Goal: Transaction & Acquisition: Purchase product/service

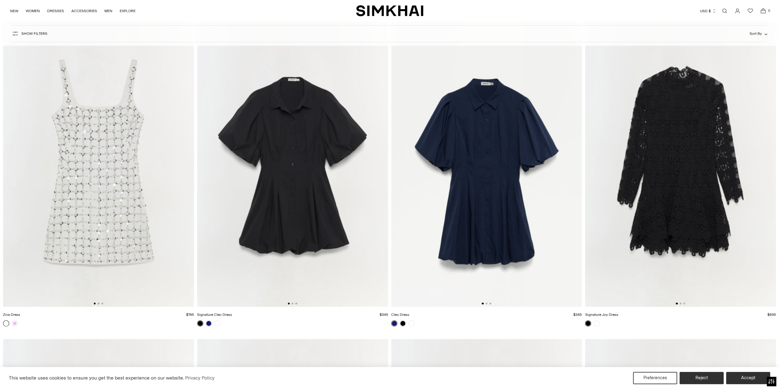
scroll to position [3613, 0]
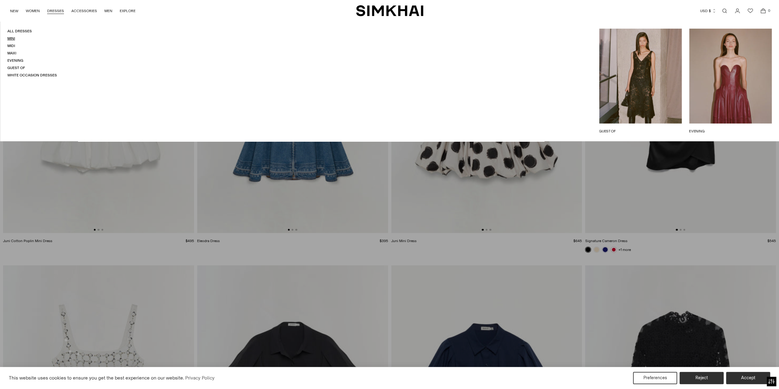
click at [13, 39] on link "Mini" at bounding box center [11, 38] width 8 height 4
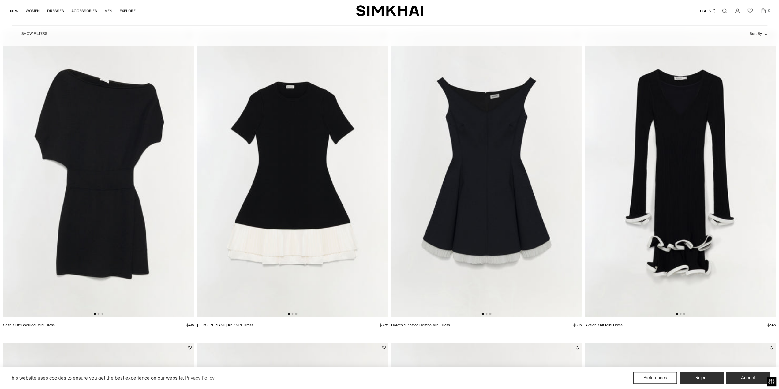
scroll to position [1347, 0]
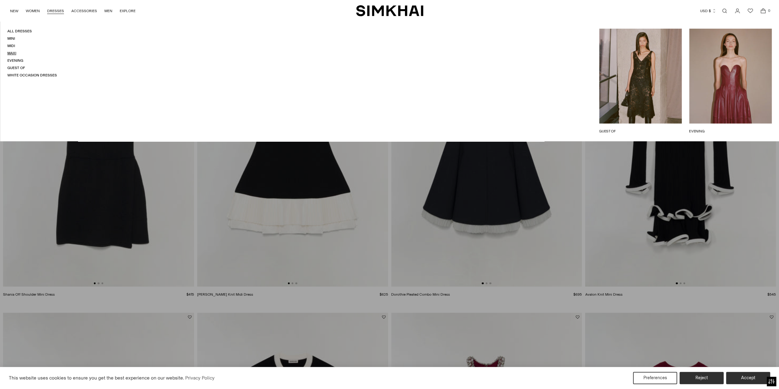
click at [10, 52] on link "Maxi" at bounding box center [11, 53] width 9 height 4
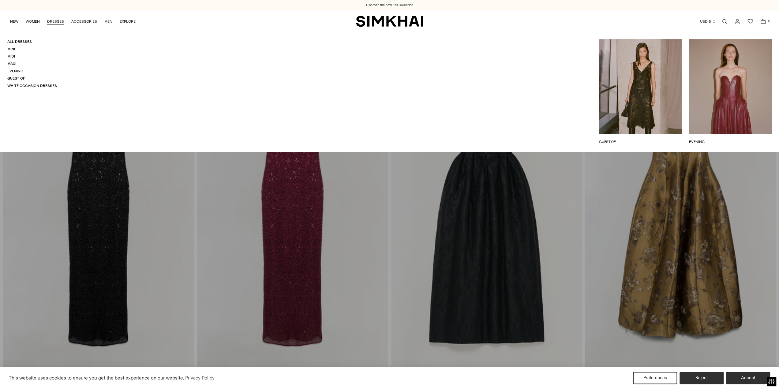
click at [12, 55] on link "Midi" at bounding box center [11, 56] width 8 height 4
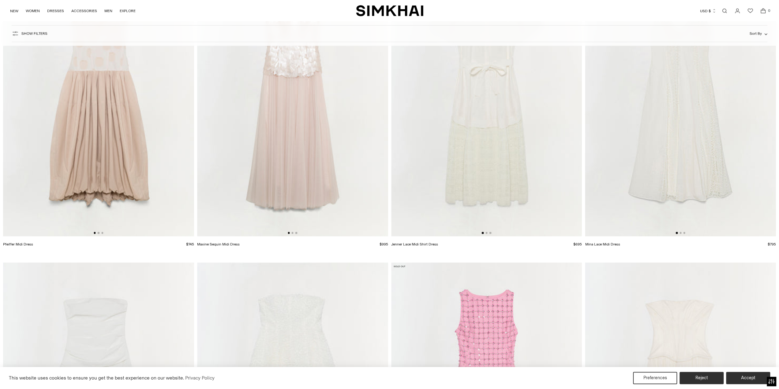
scroll to position [5879, 0]
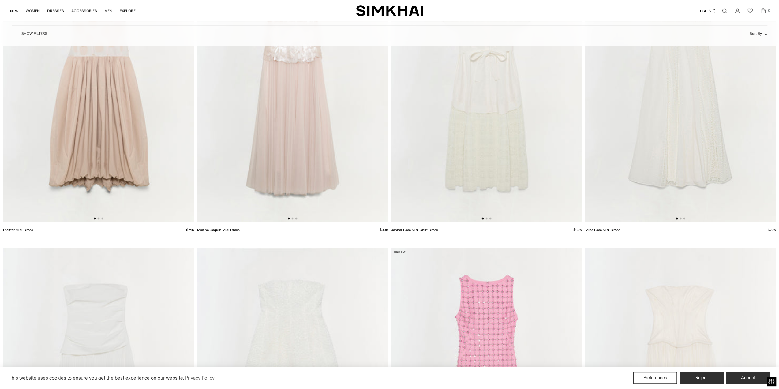
click at [373, 14] on img "SIMKHAI" at bounding box center [389, 11] width 67 height 12
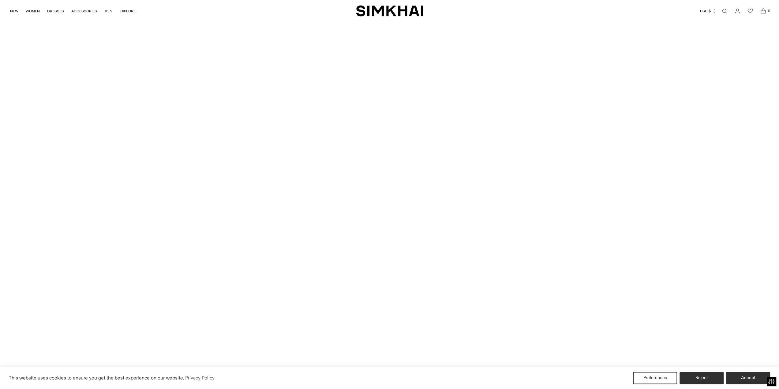
scroll to position [2741, 0]
click at [13, 8] on link "NEW" at bounding box center [14, 10] width 8 height 13
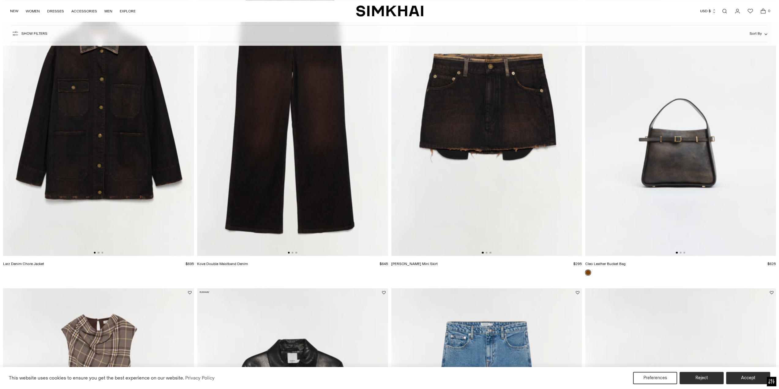
scroll to position [1347, 0]
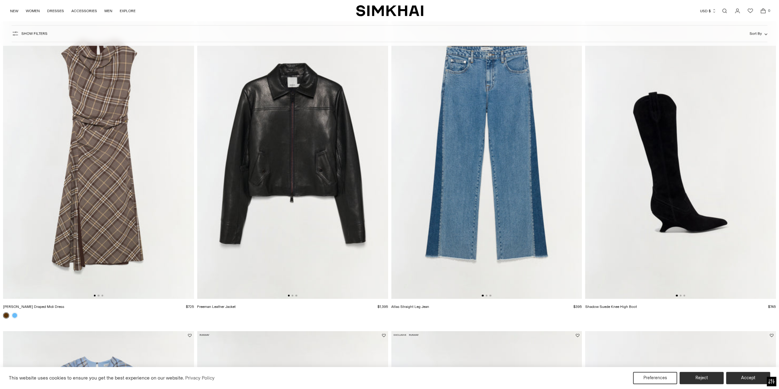
click at [179, 159] on img at bounding box center [98, 156] width 191 height 287
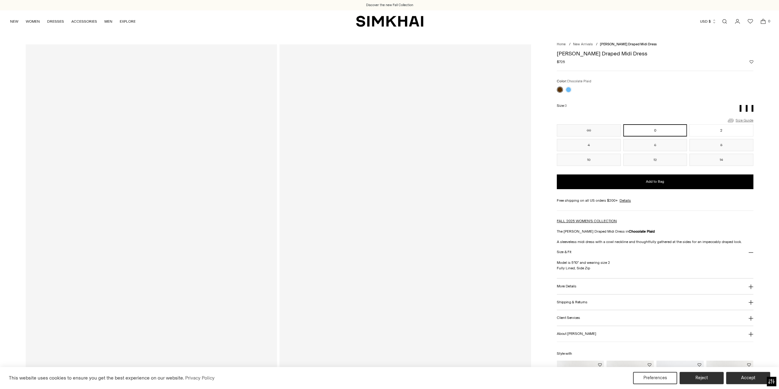
click at [742, 122] on link "Size Guide" at bounding box center [740, 121] width 26 height 8
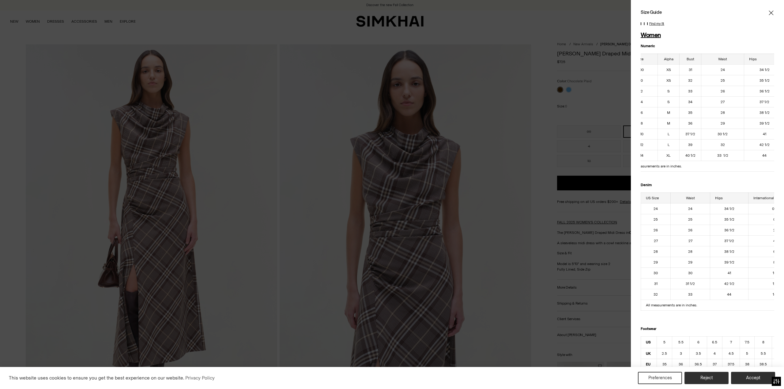
scroll to position [0, 15]
drag, startPoint x: 687, startPoint y: 70, endPoint x: 749, endPoint y: 71, distance: 61.2
click at [748, 71] on tr "00 XS 31 24 34 1/2" at bounding box center [706, 69] width 160 height 11
click at [747, 71] on td "34 1/2" at bounding box center [764, 69] width 41 height 11
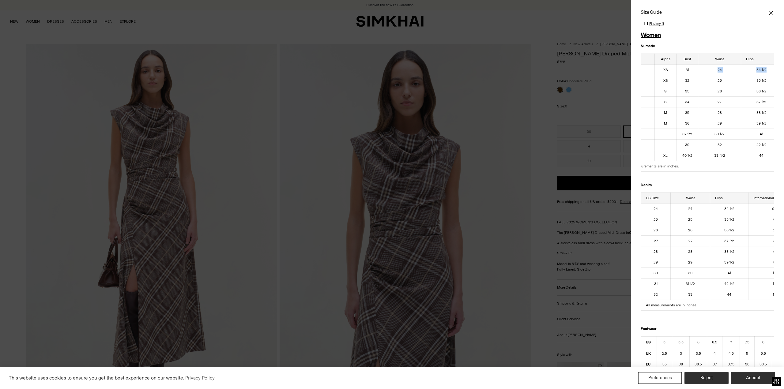
drag, startPoint x: 769, startPoint y: 70, endPoint x: 711, endPoint y: 69, distance: 58.2
click at [711, 69] on div "Size Guide Women Numeric US Size Alpha Bust Waist Hips 00 XS 31 24 34 1/2 0 XS …" at bounding box center [707, 194] width 153 height 389
click at [706, 70] on td "24" at bounding box center [719, 69] width 43 height 11
drag, startPoint x: 685, startPoint y: 70, endPoint x: 756, endPoint y: 70, distance: 71.0
click at [756, 70] on tr "00 XS 31 24 34 1/2" at bounding box center [702, 69] width 160 height 11
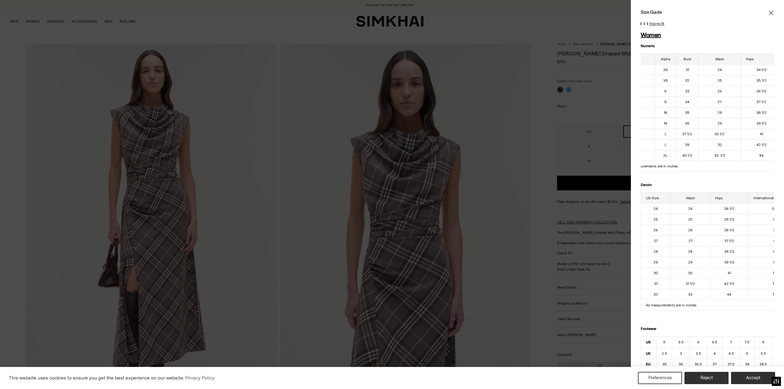
click at [725, 92] on td "26" at bounding box center [719, 91] width 43 height 11
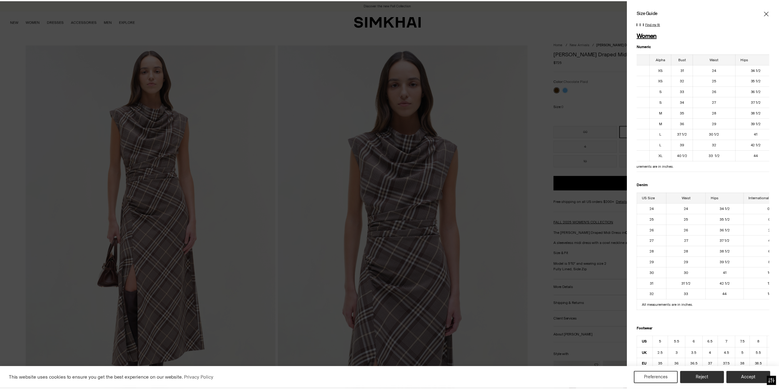
scroll to position [0, 0]
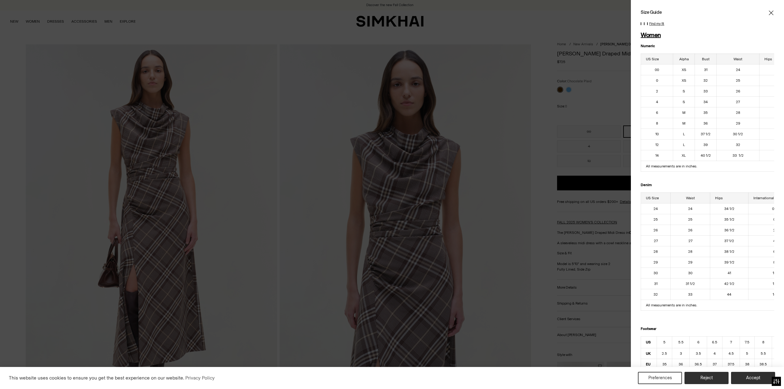
click at [576, 134] on div at bounding box center [392, 194] width 784 height 389
